Goal: Answer question/provide support: Share knowledge or assist other users

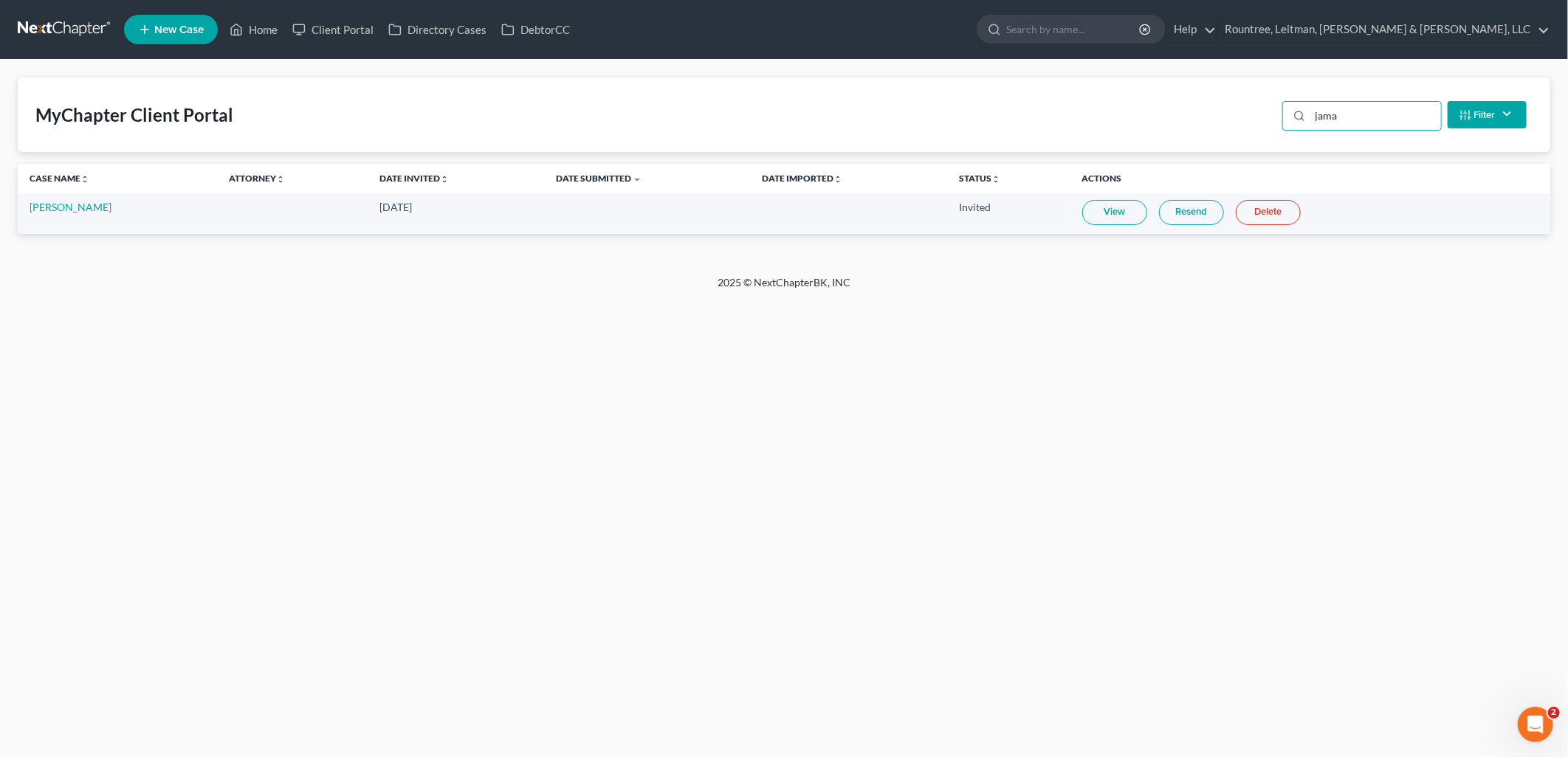
click at [1176, 210] on link "Resend" at bounding box center [1192, 212] width 65 height 25
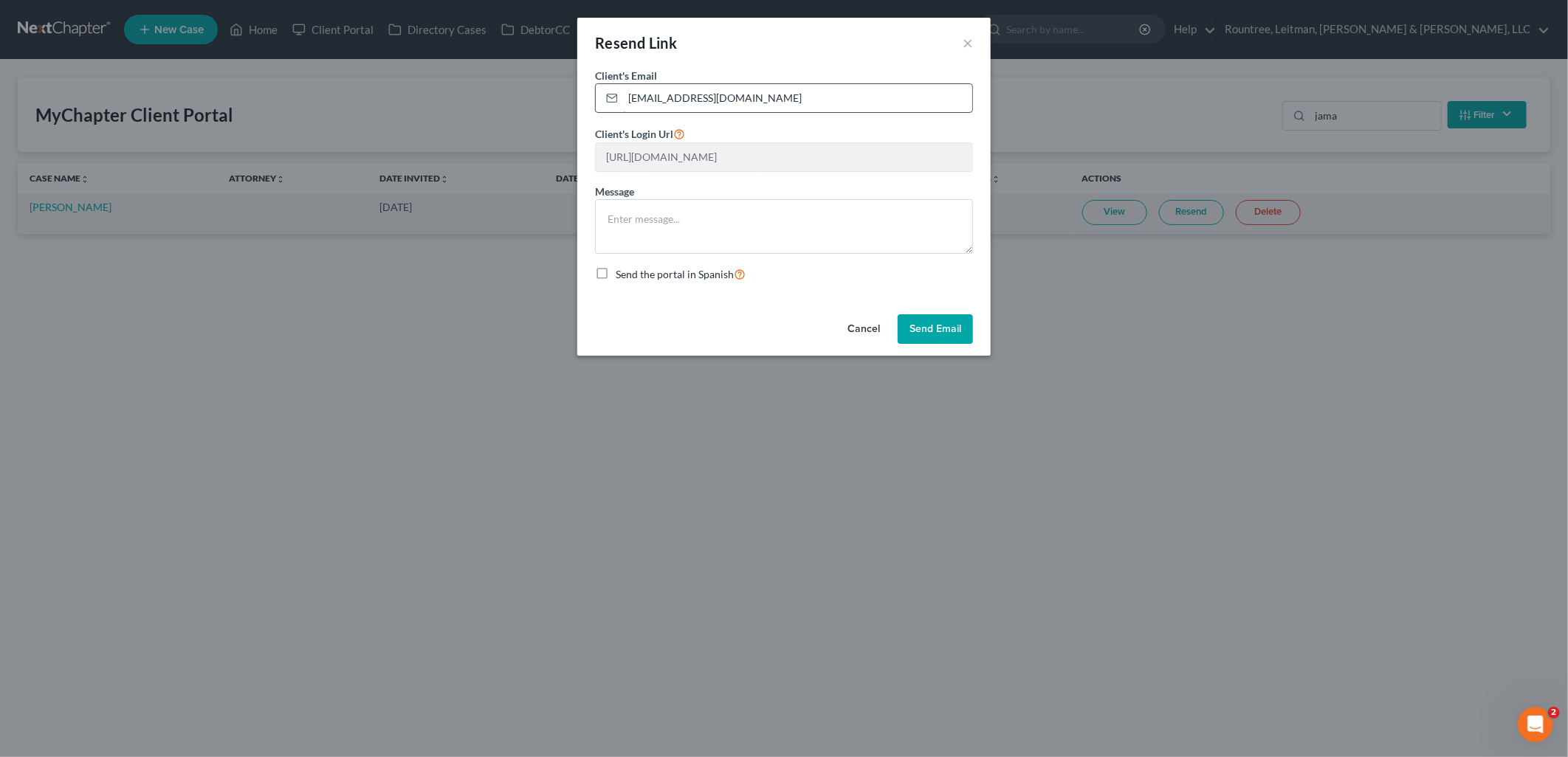
click at [757, 101] on input "[EMAIL_ADDRESS][DOMAIN_NAME]" at bounding box center [798, 97] width 349 height 28
paste input "[EMAIL_ADDRESS]"
type input "[EMAIL_ADDRESS][DOMAIN_NAME]"
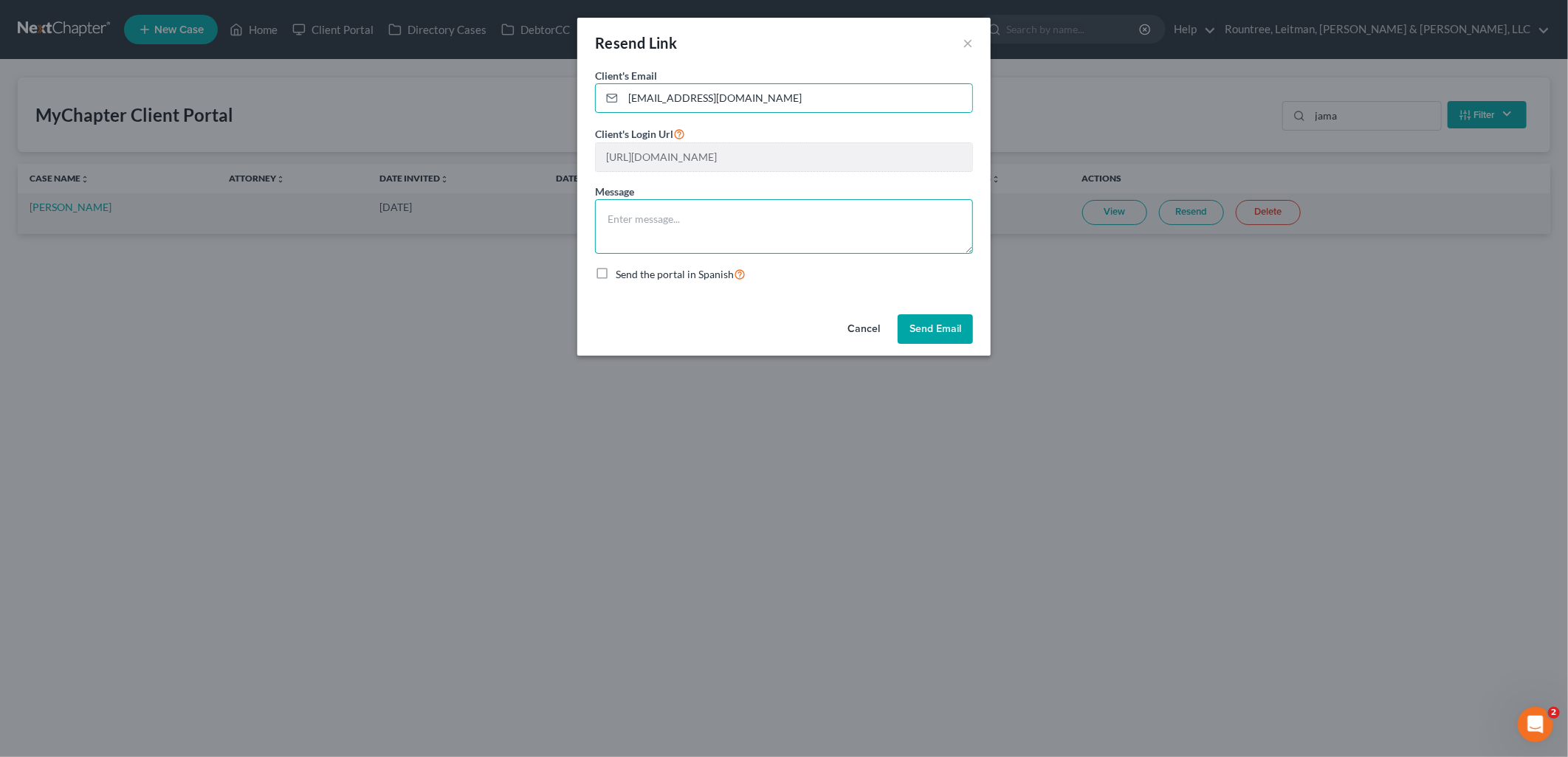
click at [886, 236] on textarea at bounding box center [784, 226] width 378 height 55
type textarea "Please complete this questionnaire and refer to the email from [EMAIL_ADDRESS][…"
click at [951, 321] on button "Send Email" at bounding box center [936, 329] width 76 height 30
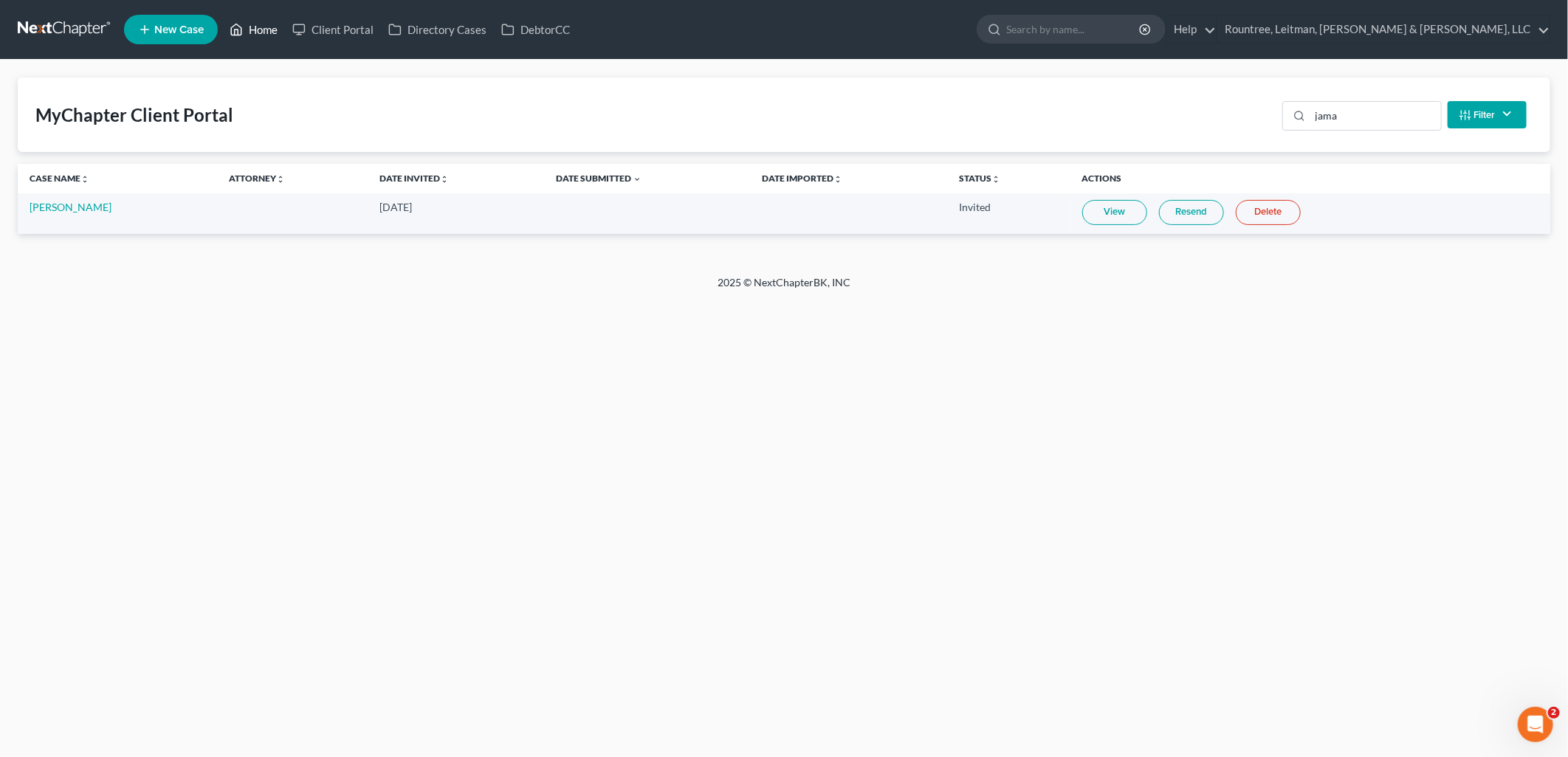
click at [275, 30] on link "Home" at bounding box center [254, 30] width 63 height 27
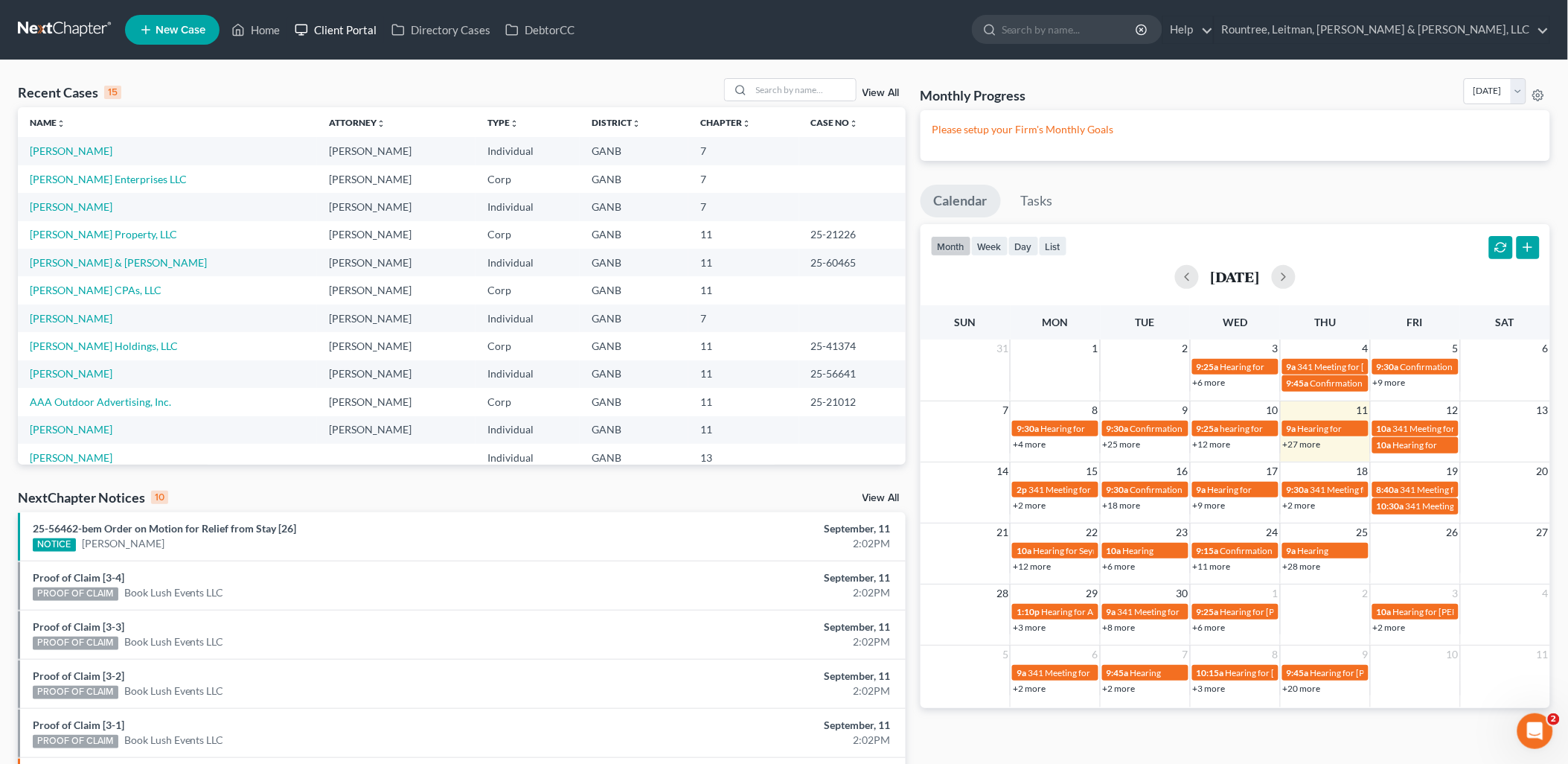
click at [340, 31] on link "Client Portal" at bounding box center [335, 30] width 97 height 27
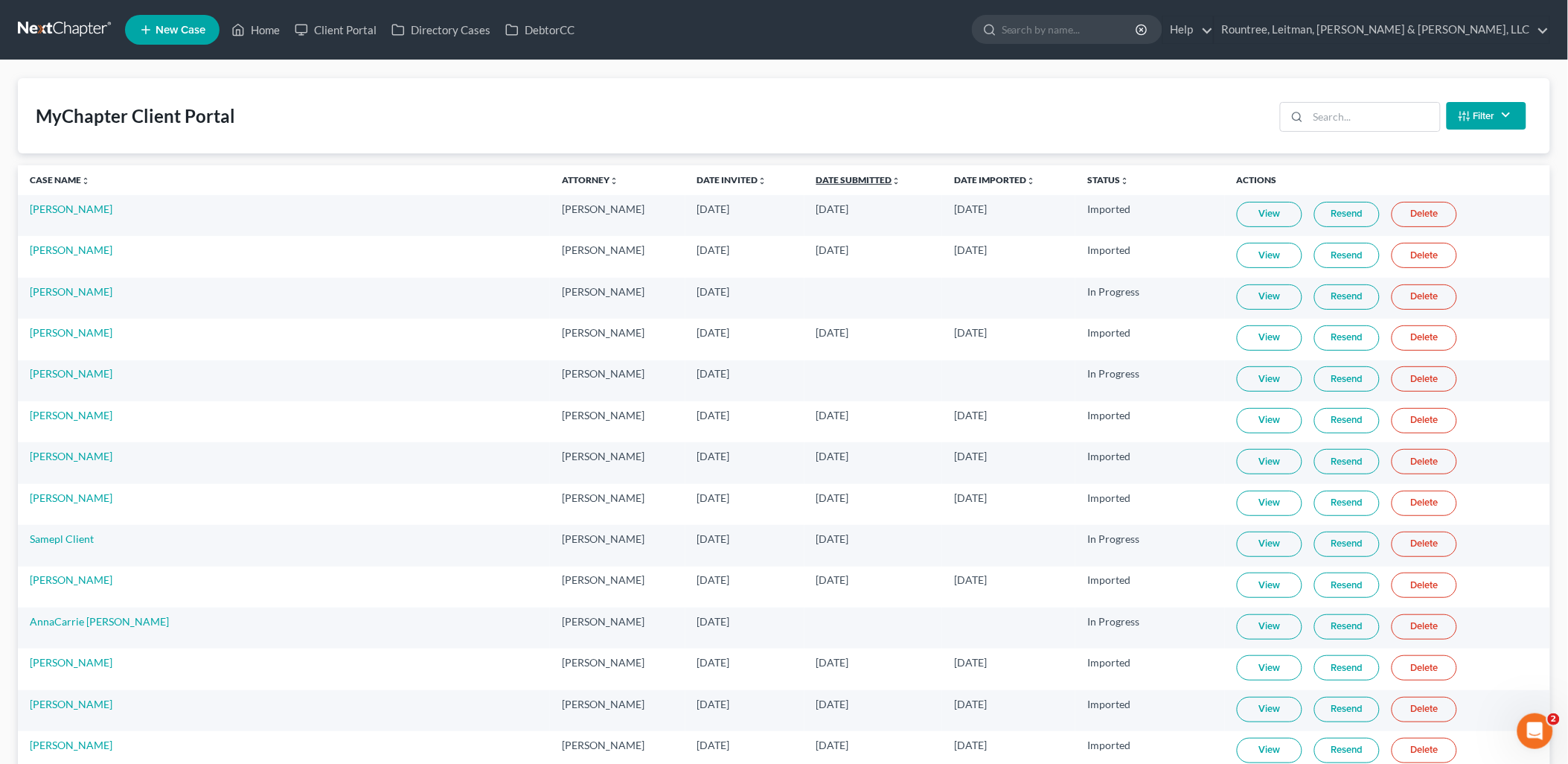
click at [816, 179] on link "Date Submitted unfold_more expand_more expand_less" at bounding box center [858, 180] width 84 height 11
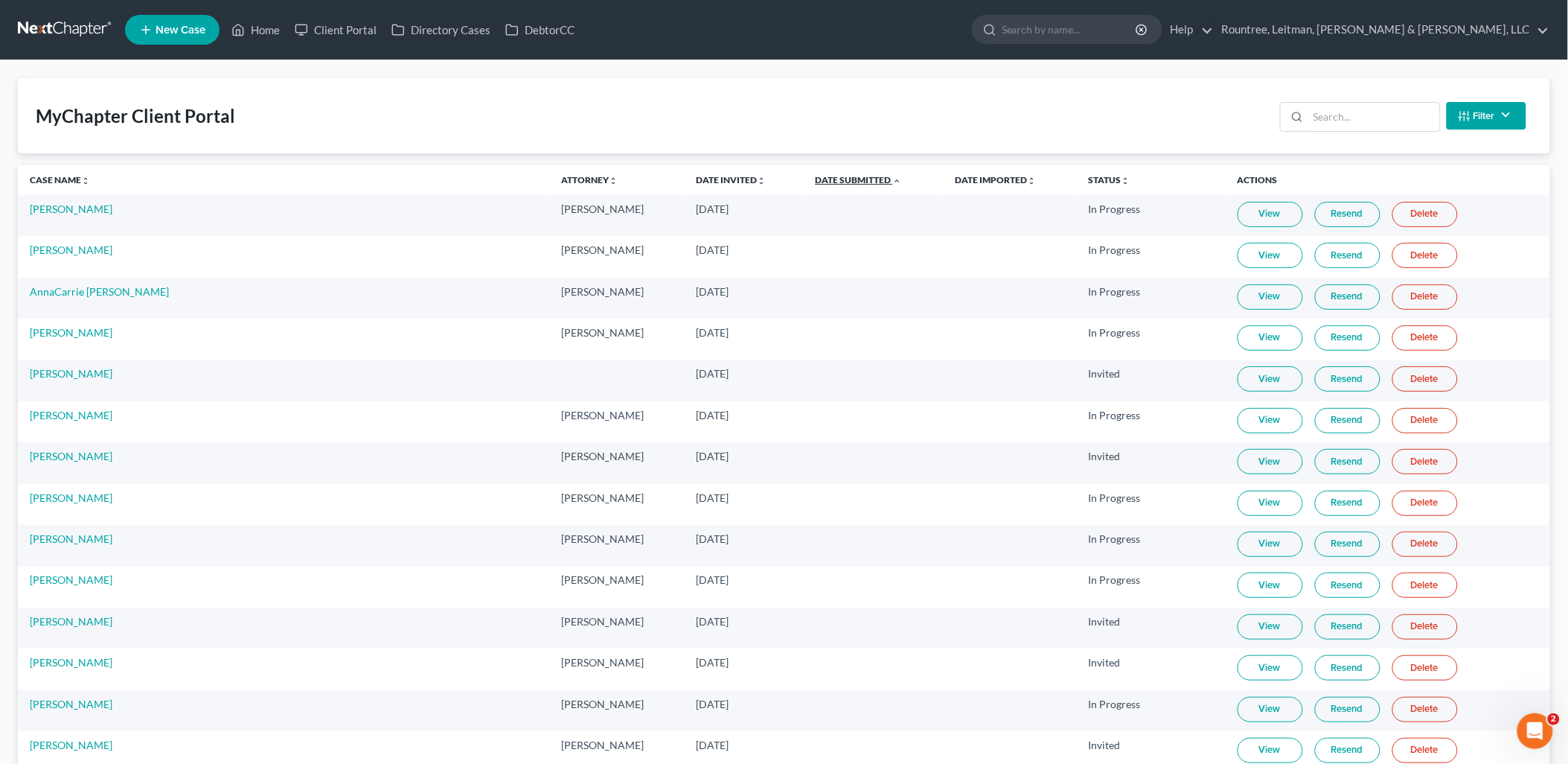
click at [814, 174] on link "Date Submitted unfold_more expand_more expand_less" at bounding box center [857, 180] width 86 height 11
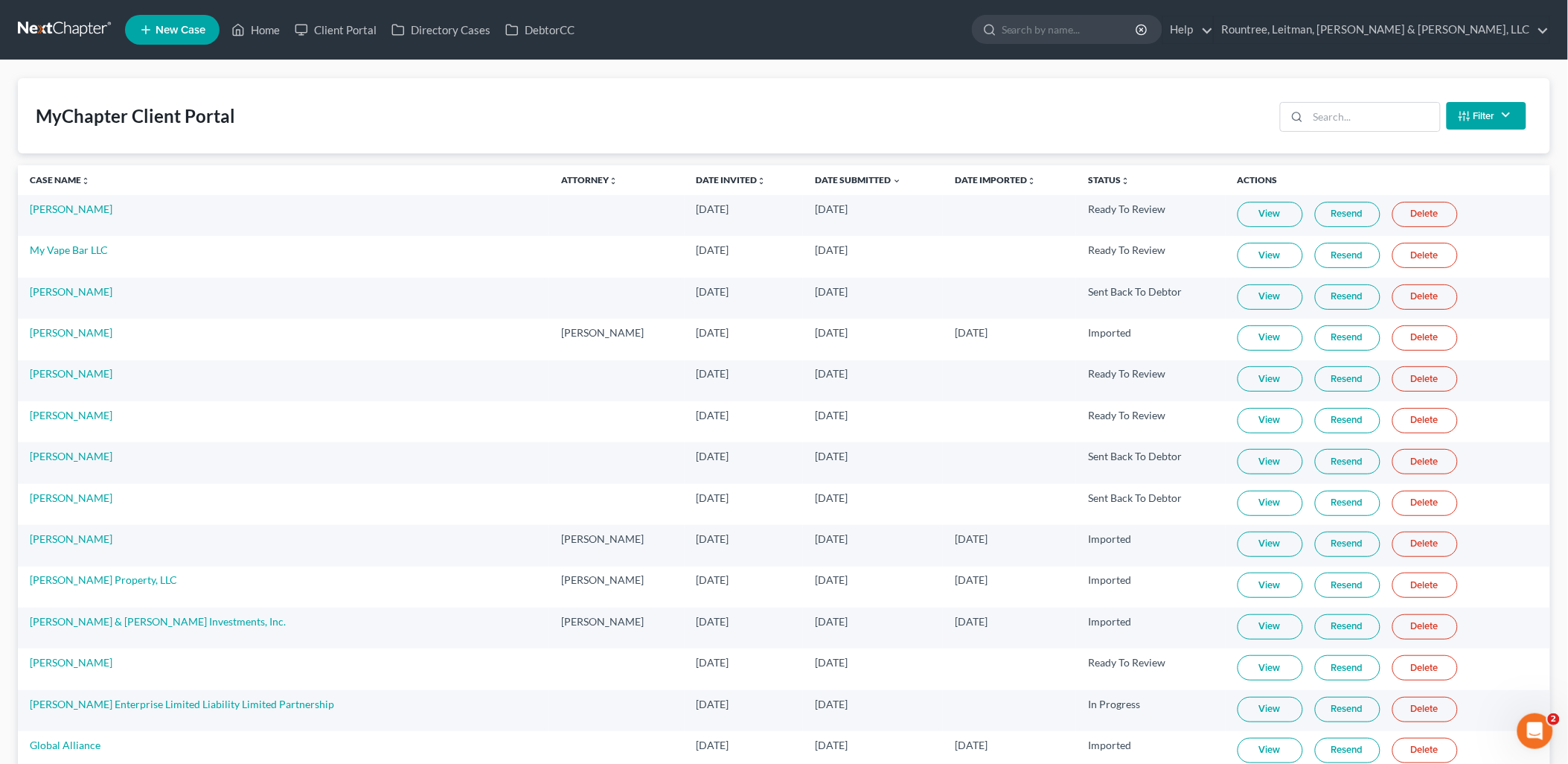
click at [1238, 217] on link "View" at bounding box center [1270, 214] width 65 height 25
